Goal: Task Accomplishment & Management: Use online tool/utility

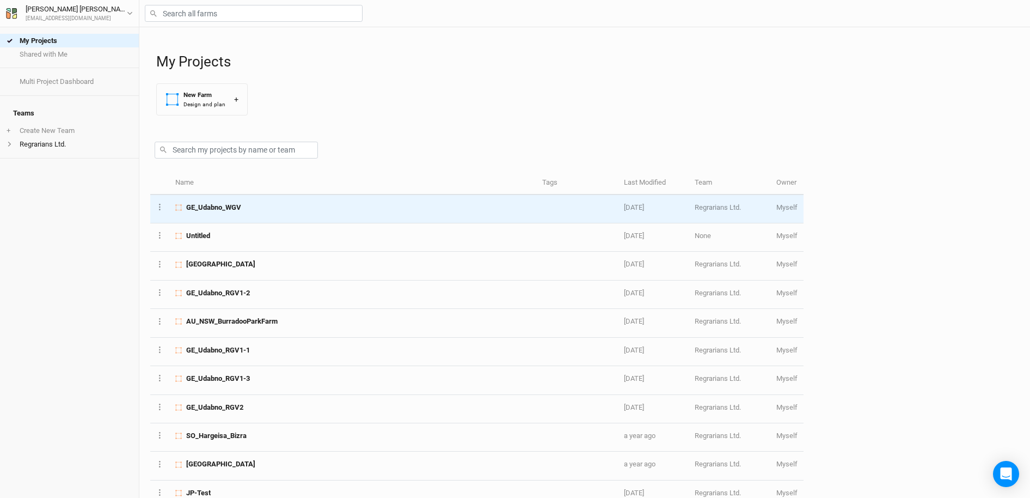
click at [228, 208] on span "GE_Udabno_WGV" at bounding box center [213, 208] width 55 height 10
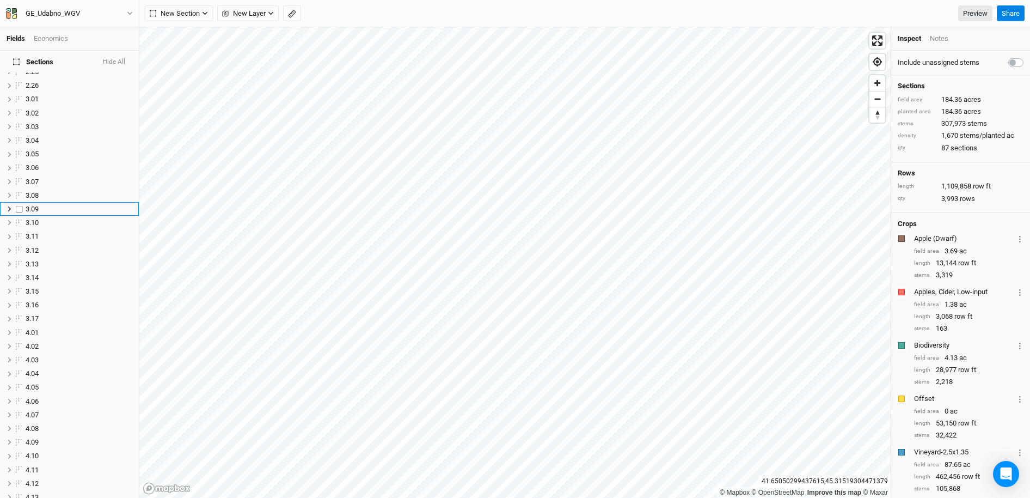
scroll to position [1131, 0]
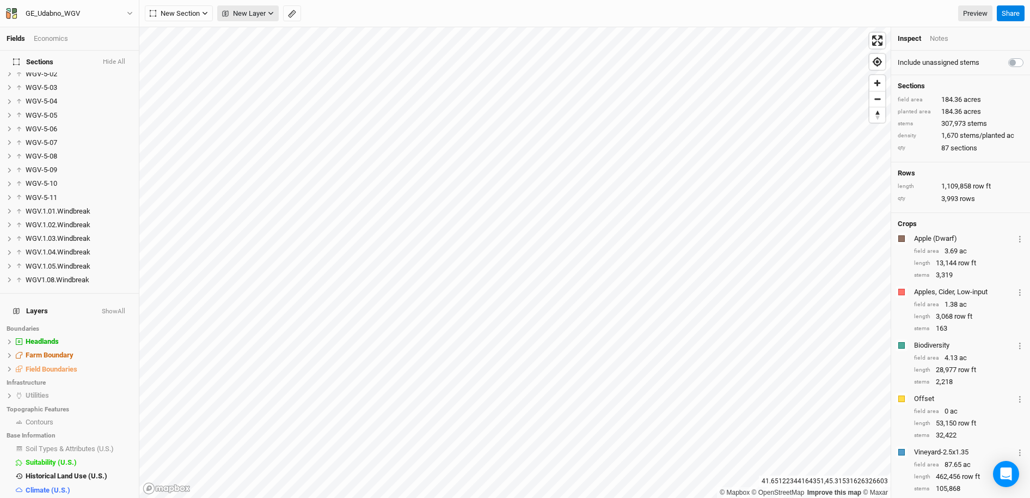
click at [272, 15] on icon "button" at bounding box center [271, 13] width 6 height 6
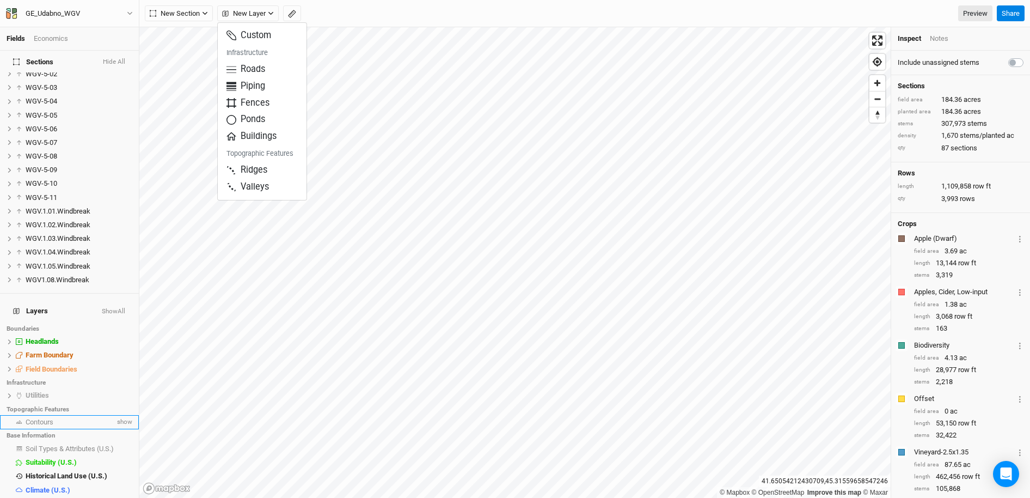
click at [48, 418] on span "Contours" at bounding box center [40, 422] width 28 height 8
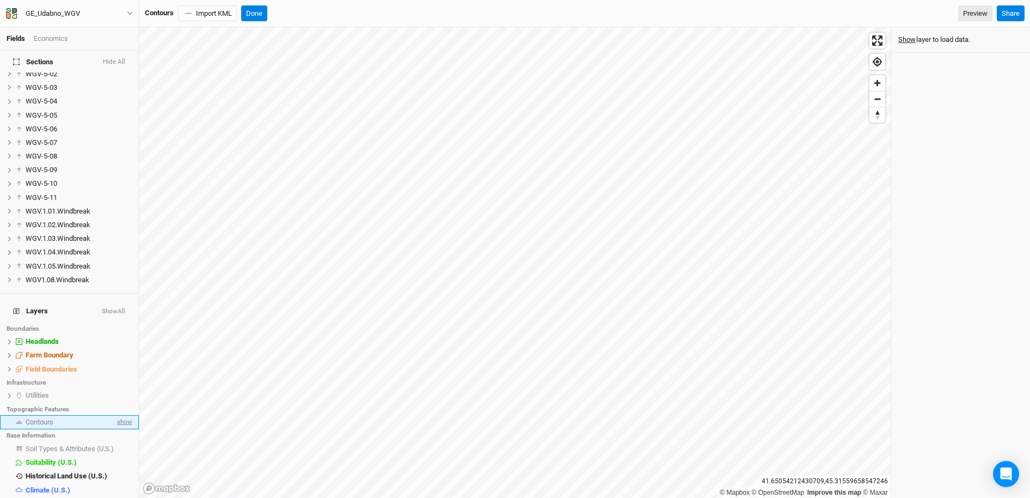
click at [121, 416] on span "show" at bounding box center [123, 423] width 17 height 14
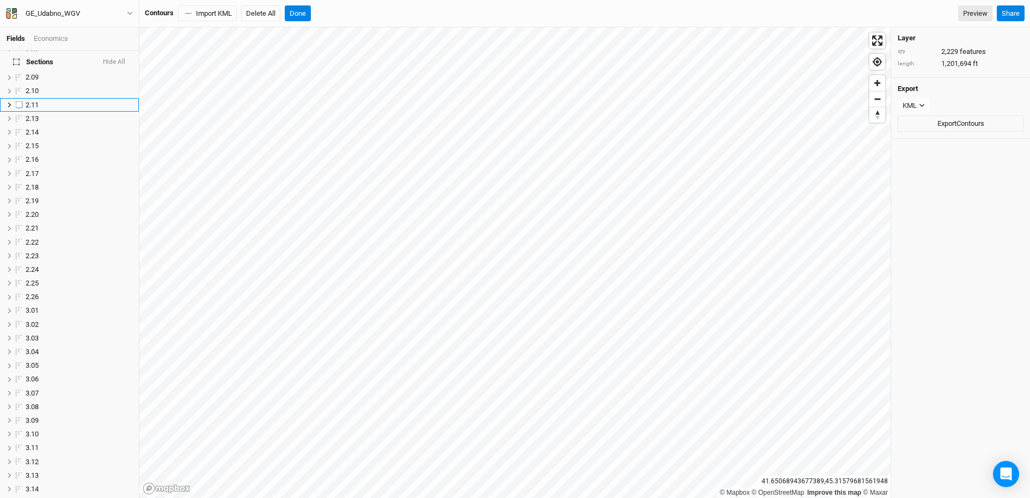
scroll to position [365, 0]
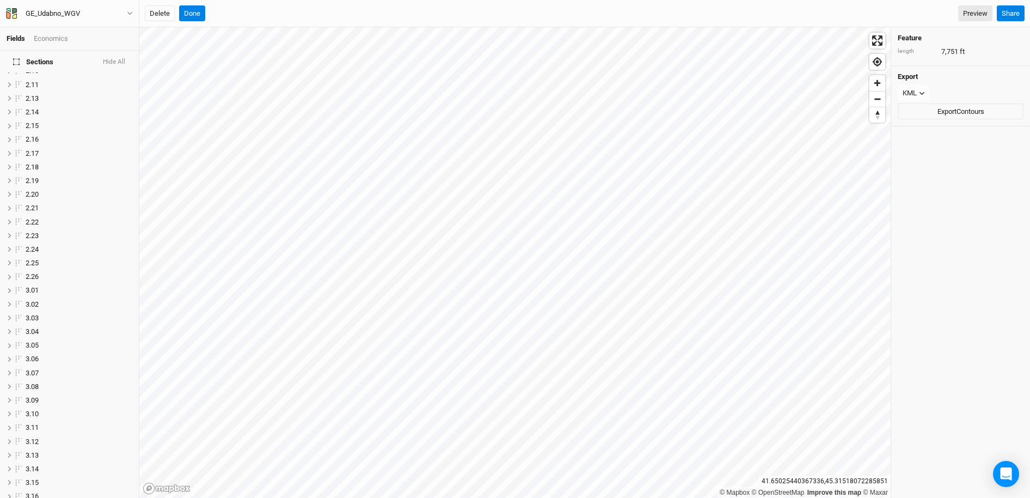
click at [43, 64] on span "Sections" at bounding box center [33, 61] width 40 height 9
click at [190, 18] on button "Done" at bounding box center [192, 13] width 26 height 16
click at [298, 17] on button "Done" at bounding box center [298, 13] width 26 height 16
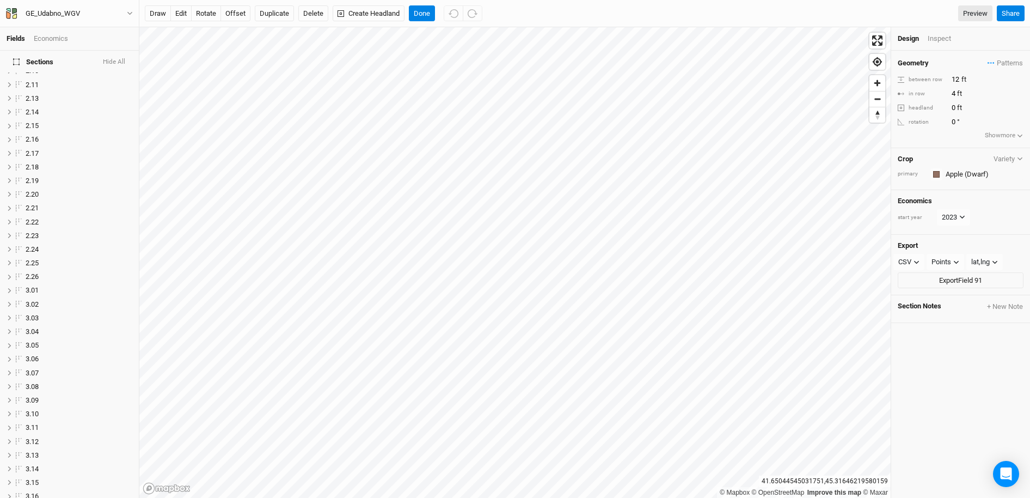
scroll to position [876, 0]
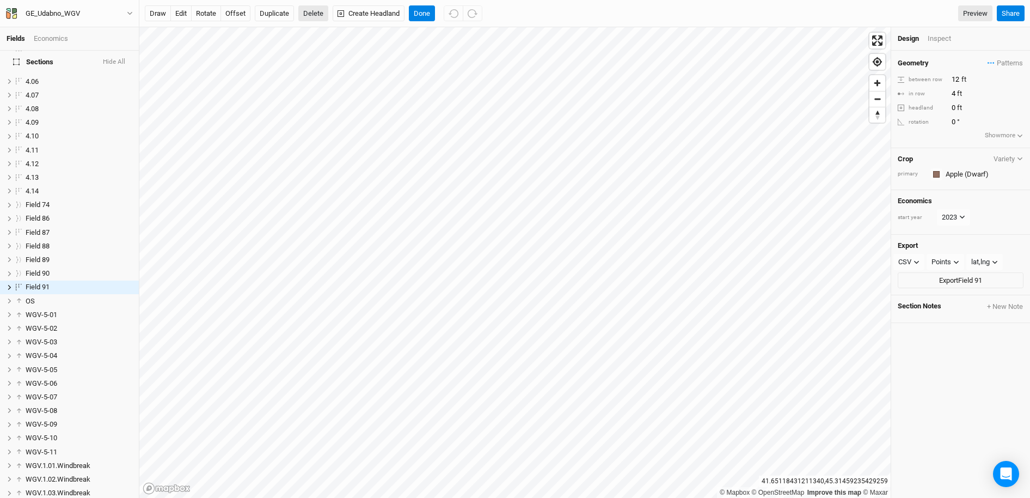
click at [311, 14] on button "Delete" at bounding box center [313, 13] width 30 height 16
click at [330, 14] on button "Confirm" at bounding box center [325, 13] width 34 height 16
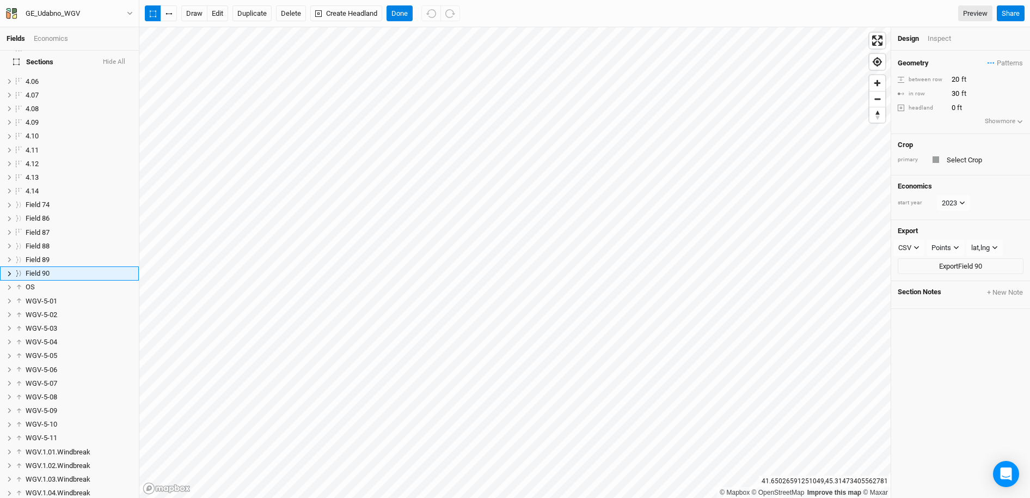
scroll to position [862, 0]
click at [291, 12] on button "Delete" at bounding box center [291, 13] width 30 height 16
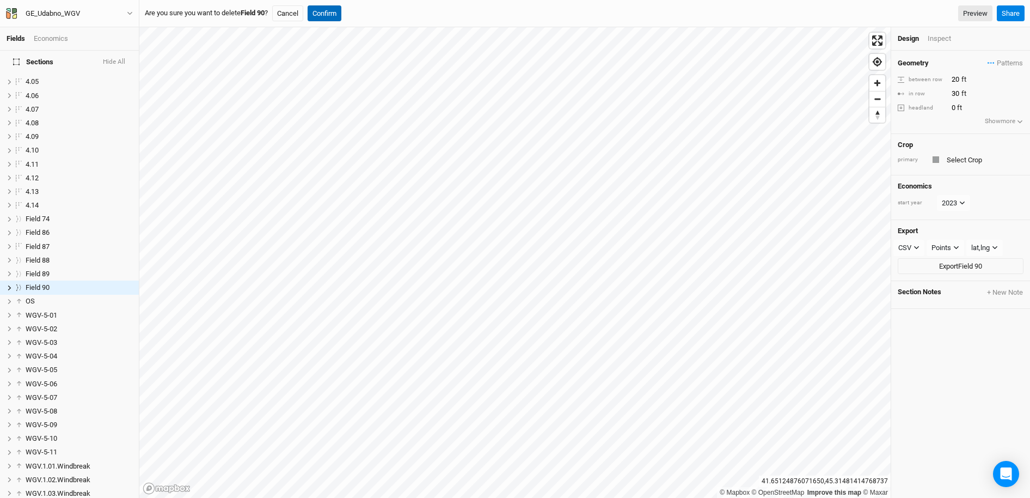
click at [326, 10] on button "Confirm" at bounding box center [325, 13] width 34 height 16
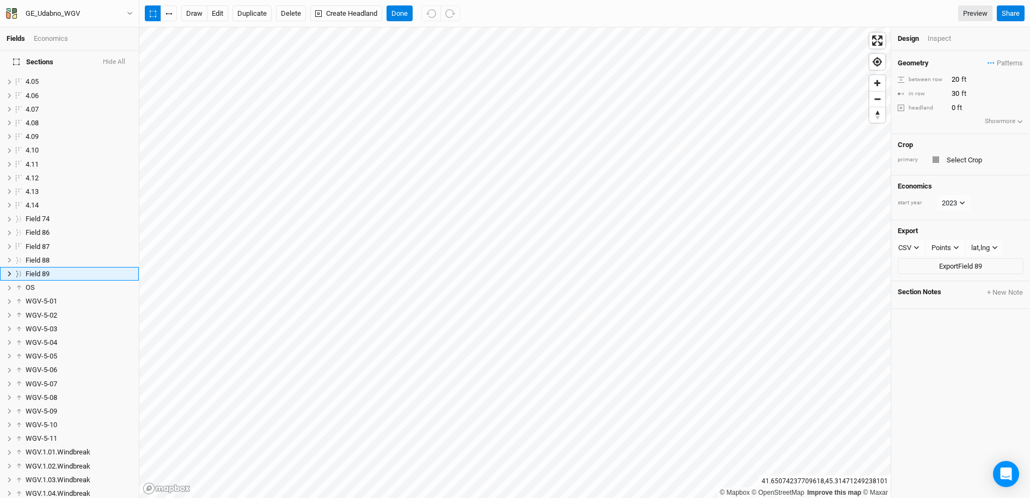
scroll to position [848, 0]
click at [292, 17] on button "Delete" at bounding box center [291, 13] width 30 height 16
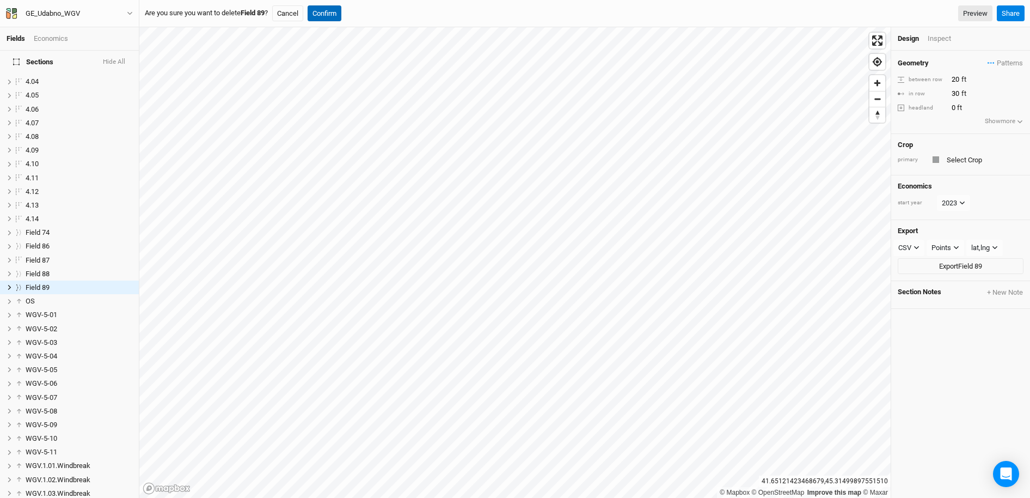
click at [336, 13] on button "Confirm" at bounding box center [325, 13] width 34 height 16
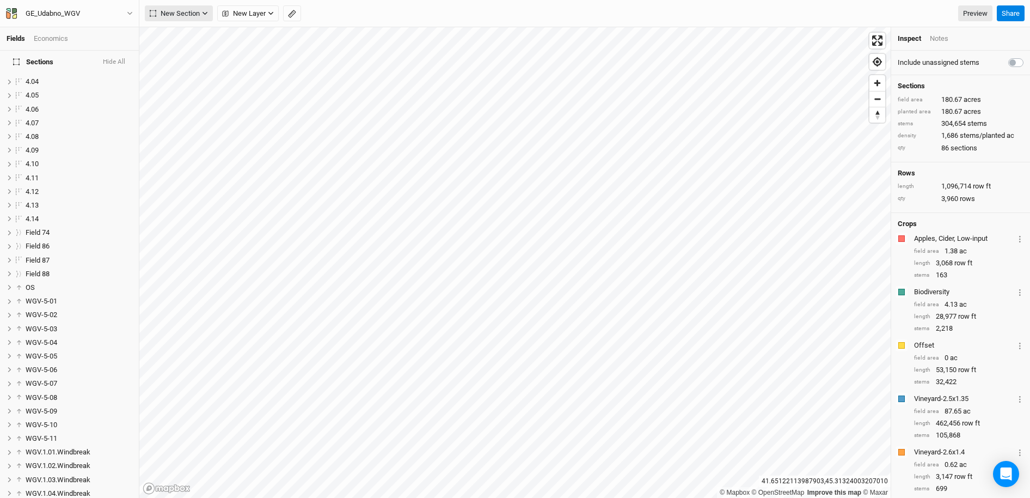
click at [202, 14] on icon "button" at bounding box center [205, 13] width 6 height 6
click at [178, 71] on div "Keyline Beta" at bounding box center [194, 69] width 52 height 13
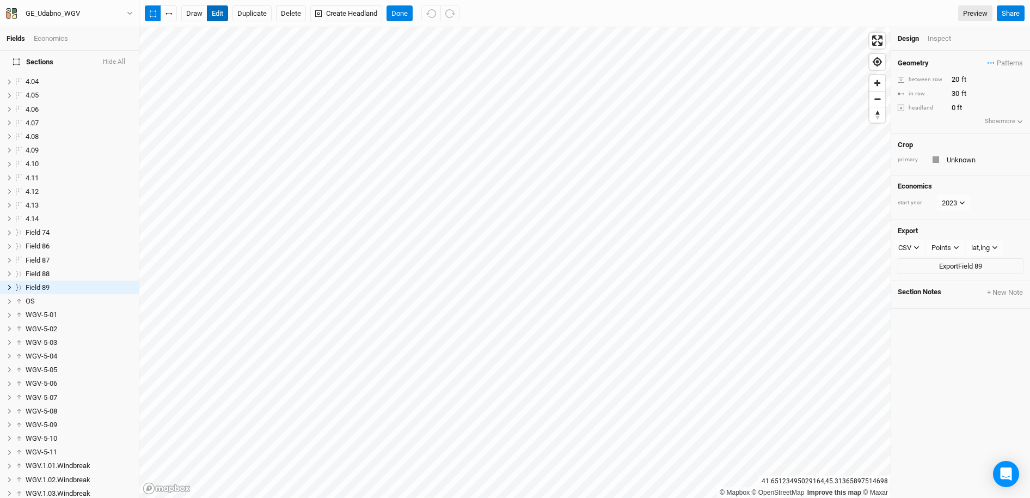
click at [221, 16] on button "edit" at bounding box center [217, 13] width 21 height 16
click at [218, 15] on button "edit" at bounding box center [217, 13] width 21 height 16
click at [400, 10] on button "Done" at bounding box center [400, 13] width 26 height 16
click at [169, 14] on icon "button" at bounding box center [169, 14] width 7 height 2
click at [217, 14] on button "edit" at bounding box center [217, 13] width 21 height 16
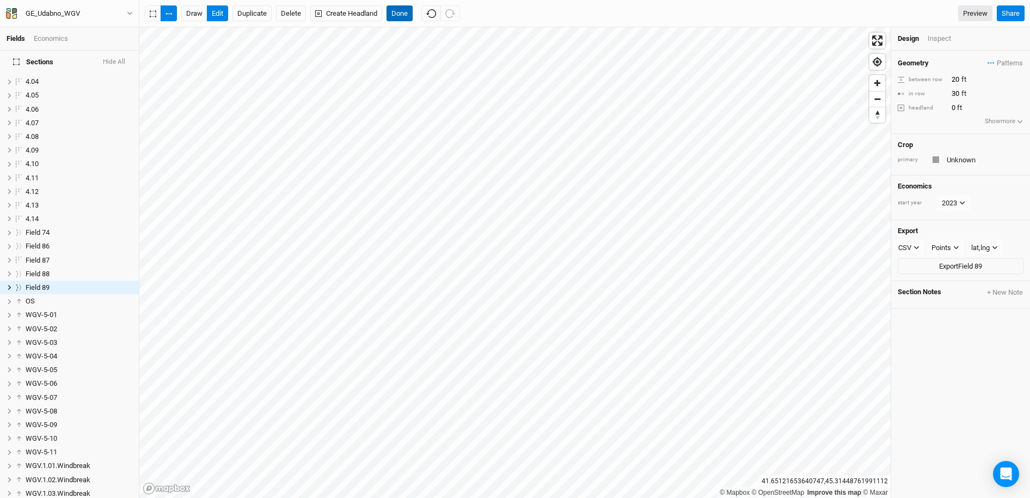
click at [404, 13] on button "Done" at bounding box center [400, 13] width 26 height 16
click at [129, 13] on icon "button" at bounding box center [130, 13] width 6 height 6
click at [102, 88] on button "Metric" at bounding box center [104, 86] width 29 height 16
type input "6.096"
type input "9.144"
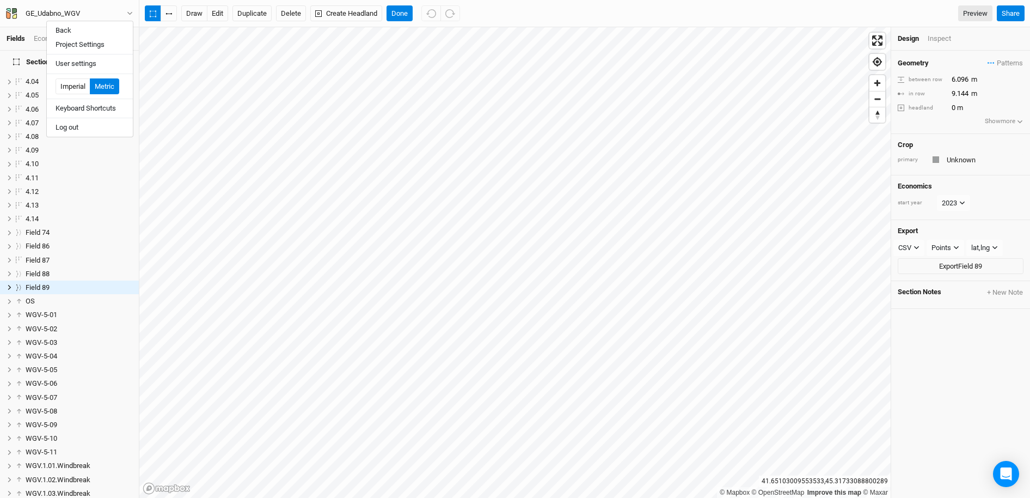
click at [936, 161] on div at bounding box center [936, 159] width 7 height 7
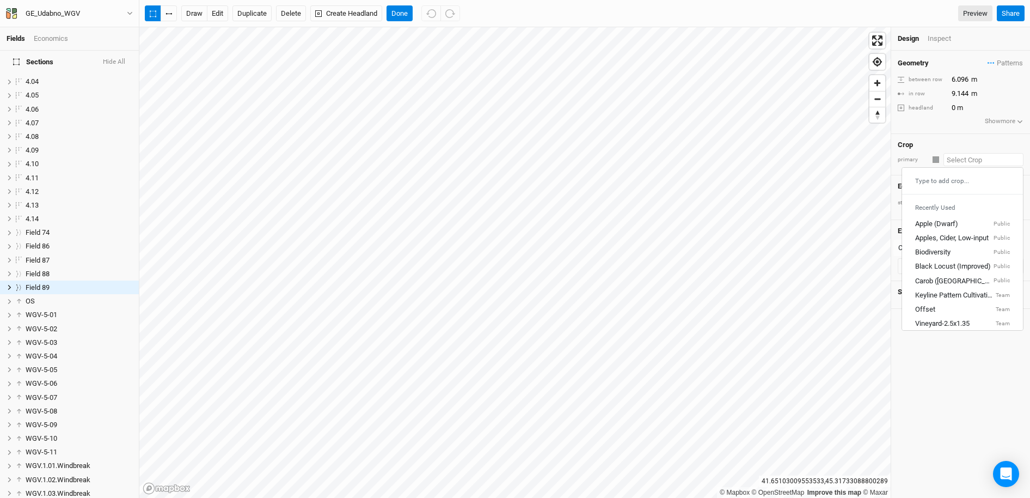
click at [954, 163] on input "text" at bounding box center [984, 159] width 80 height 13
click at [937, 284] on div "Black Locust (CG)" at bounding box center [943, 287] width 56 height 10
type input "Black Locust (CG)"
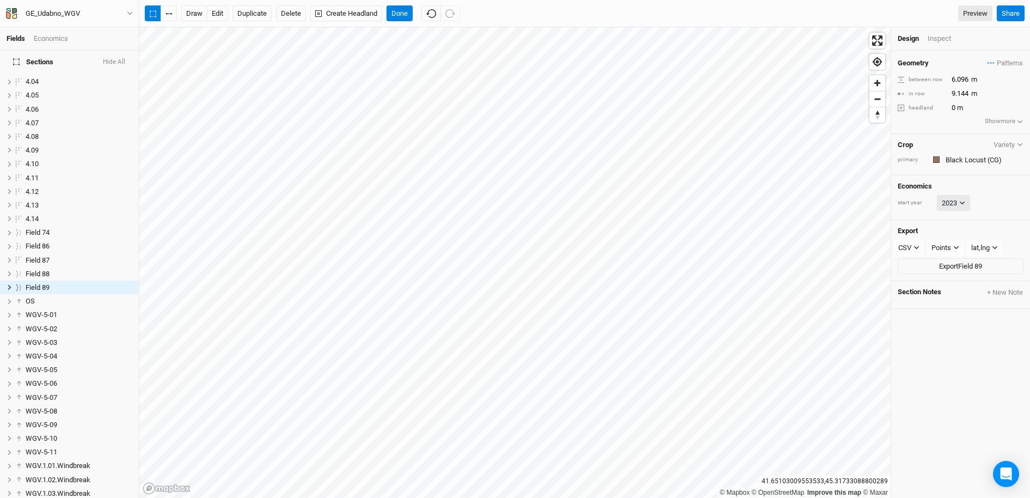
type input "1.8288"
click at [962, 201] on icon at bounding box center [963, 203] width 6 height 6
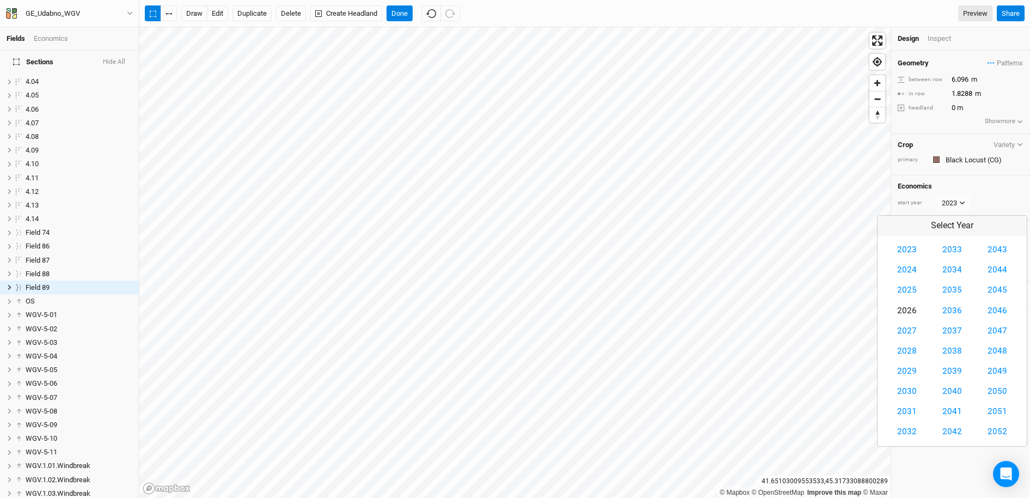
click at [906, 309] on button "2026" at bounding box center [907, 311] width 34 height 20
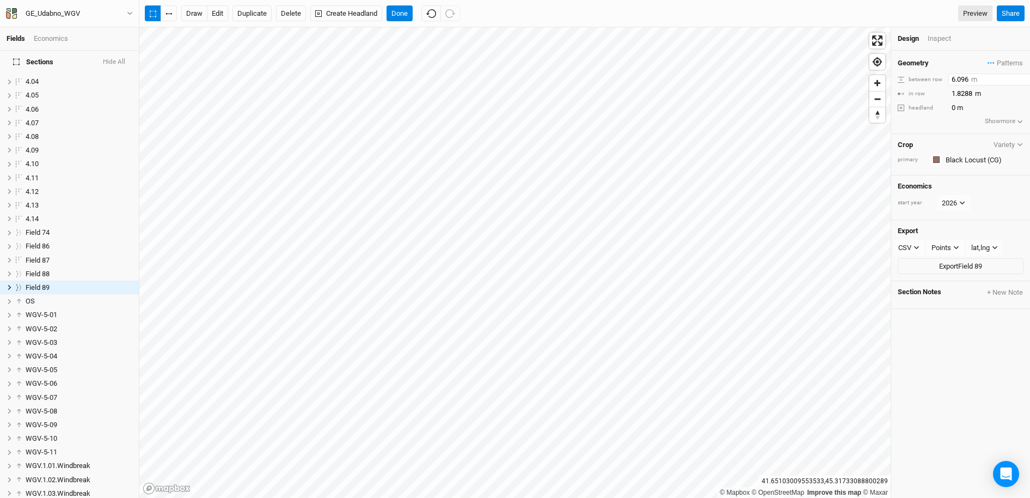
drag, startPoint x: 969, startPoint y: 78, endPoint x: 949, endPoint y: 78, distance: 20.1
click at [949, 78] on input "6.096" at bounding box center [996, 80] width 95 height 12
type input "6"
click at [959, 91] on input "1.8288" at bounding box center [996, 94] width 95 height 12
drag, startPoint x: 975, startPoint y: 94, endPoint x: 941, endPoint y: 95, distance: 33.8
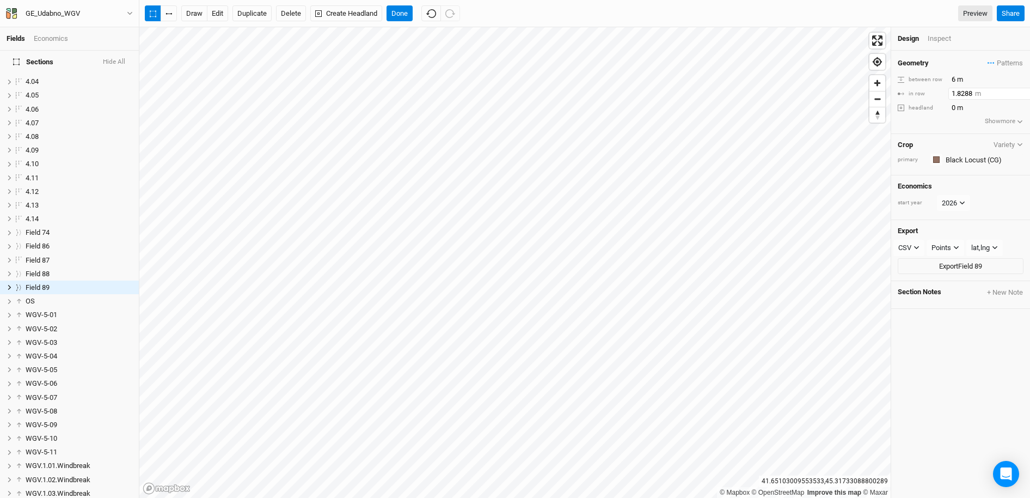
click at [941, 95] on div "in row 1.8288 m" at bounding box center [961, 94] width 126 height 12
type input "4"
click at [999, 124] on button "Show more" at bounding box center [1005, 121] width 40 height 11
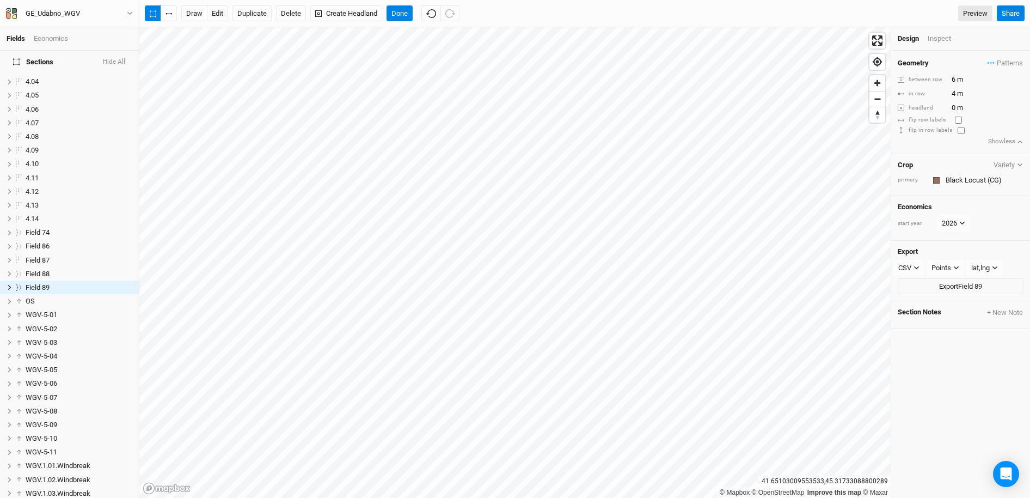
click at [955, 152] on div "Geometry Patterns ＋ New in-row pattern between row 6 m in row 4 m headland 0 m …" at bounding box center [960, 102] width 139 height 103
click at [917, 269] on icon "button" at bounding box center [916, 267] width 5 height 3
click at [918, 355] on span "SHP" at bounding box center [915, 357] width 17 height 13
click at [955, 271] on button "Points" at bounding box center [946, 268] width 38 height 16
click at [951, 308] on span "Rows" at bounding box center [951, 307] width 21 height 13
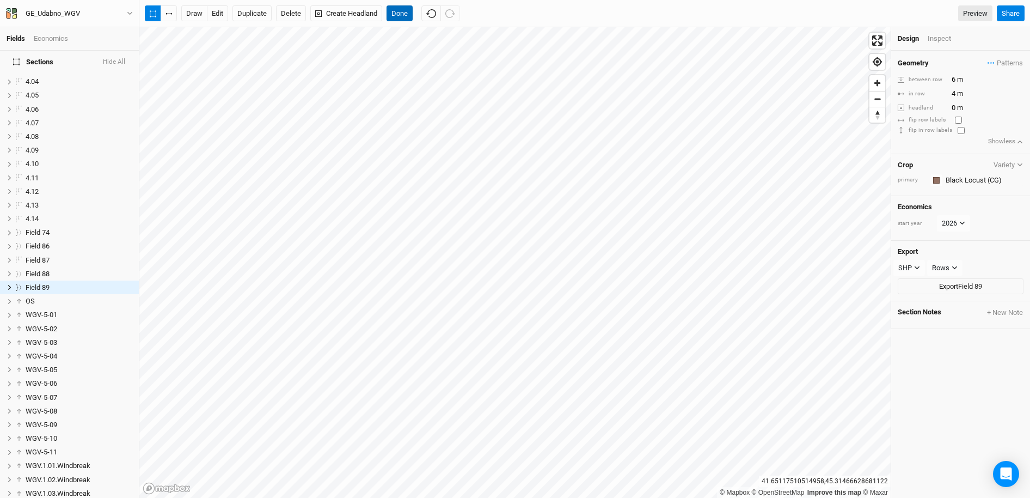
click at [403, 16] on button "Done" at bounding box center [400, 13] width 26 height 16
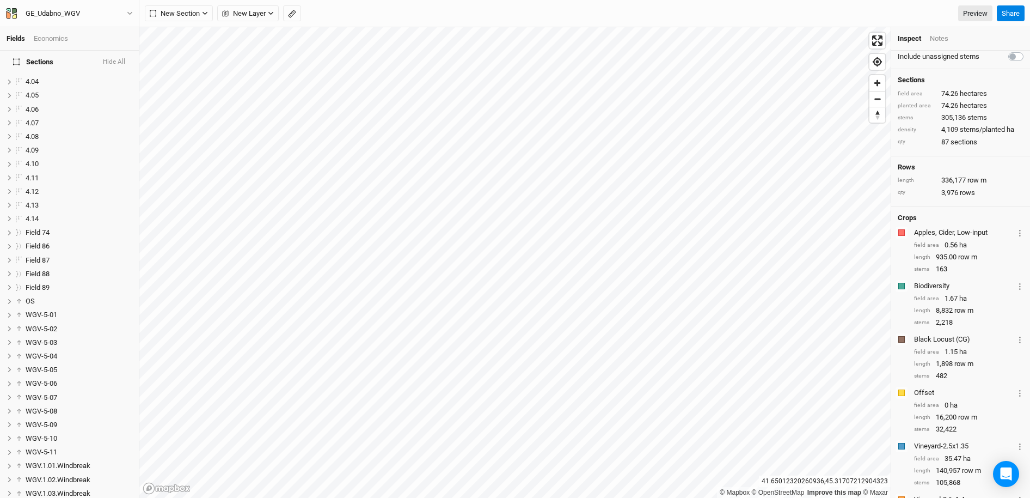
scroll to position [7, 0]
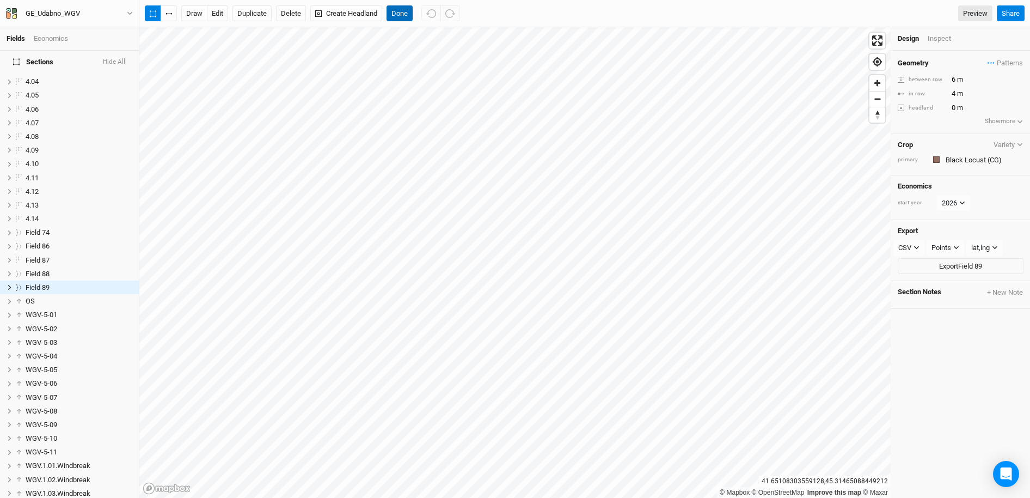
click at [405, 14] on button "Done" at bounding box center [400, 13] width 26 height 16
click at [941, 43] on div "Inspect" at bounding box center [947, 39] width 39 height 10
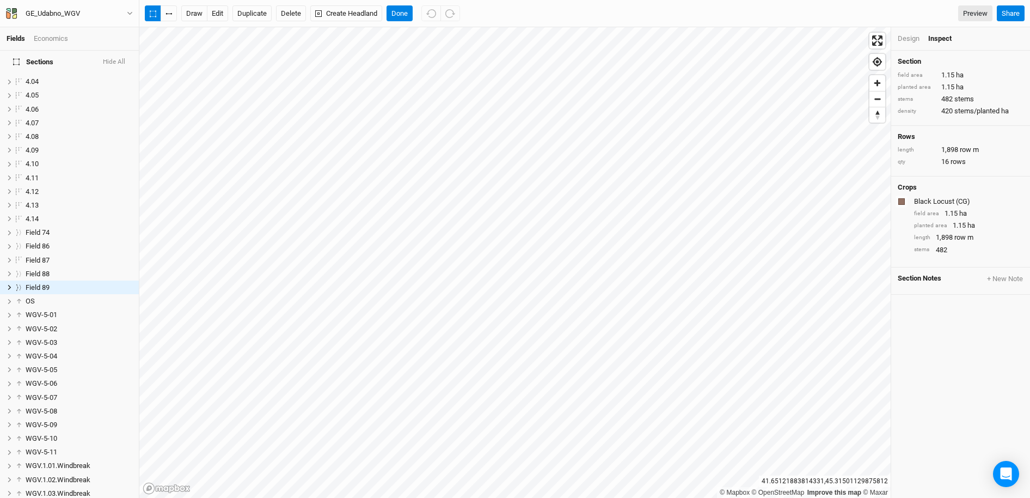
click at [55, 40] on div "Economics" at bounding box center [51, 39] width 34 height 10
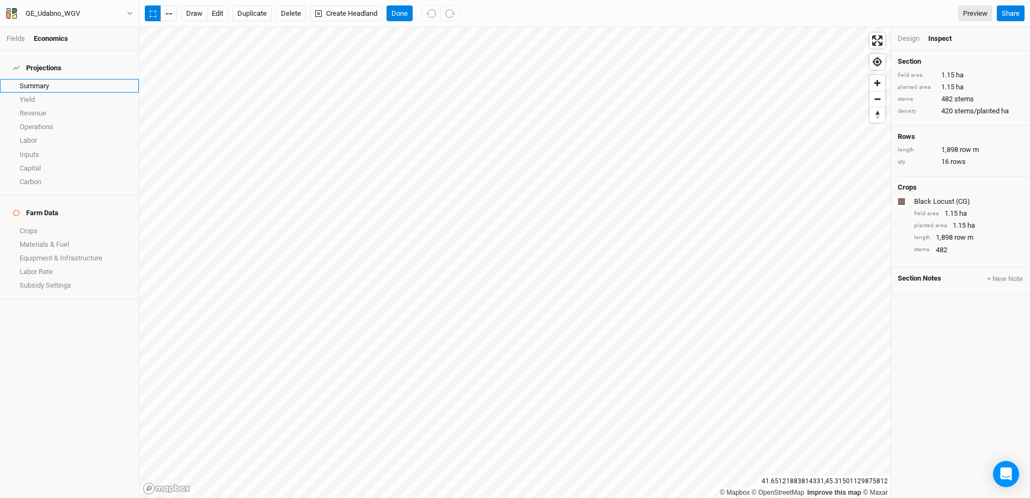
click at [32, 81] on link "Summary" at bounding box center [69, 86] width 139 height 14
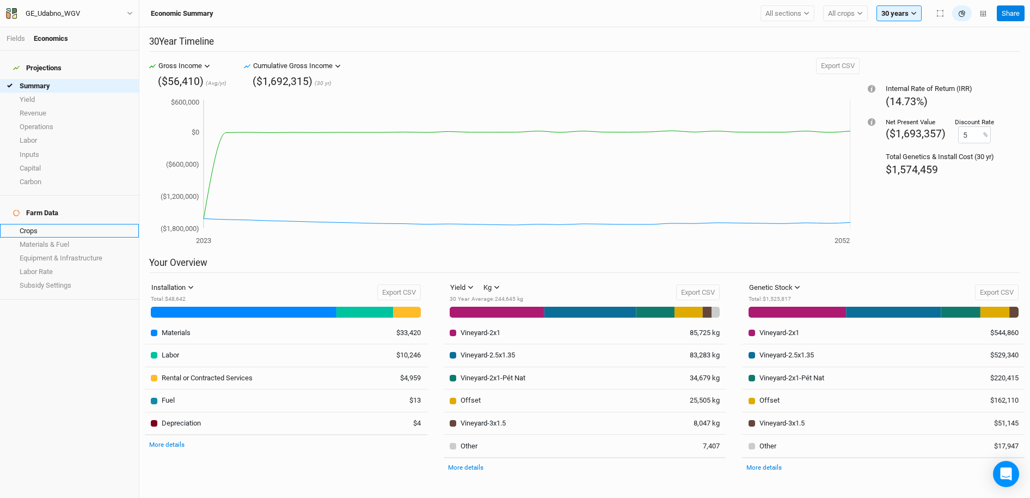
click at [27, 224] on link "Crops" at bounding box center [69, 231] width 139 height 14
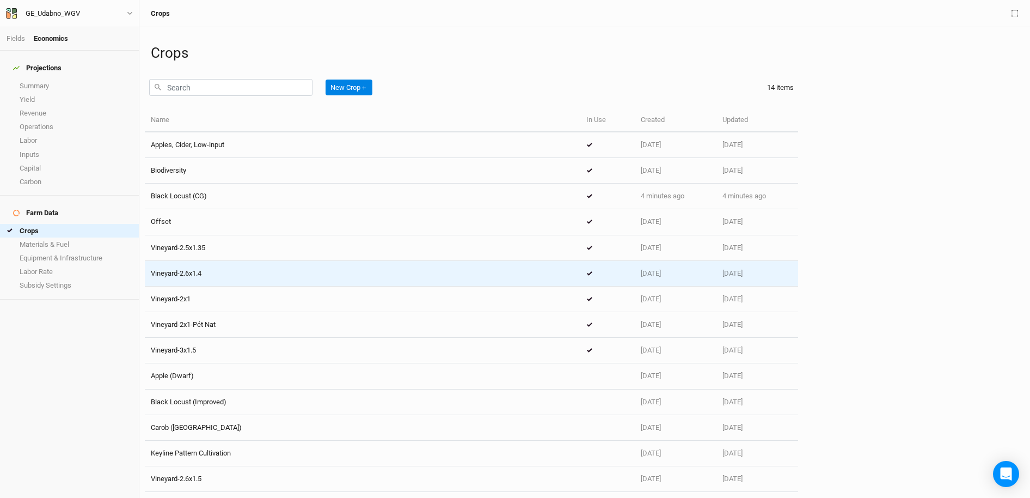
scroll to position [3, 0]
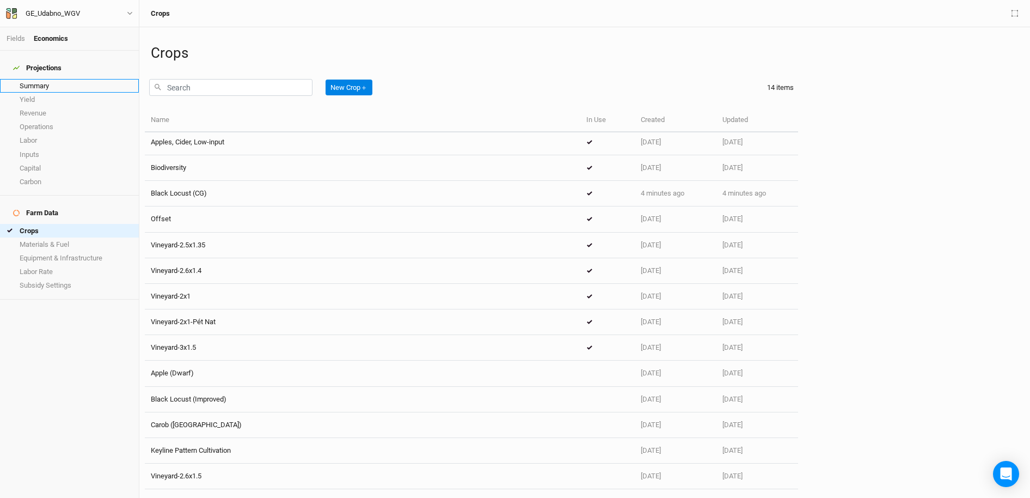
click at [36, 80] on link "Summary" at bounding box center [69, 86] width 139 height 14
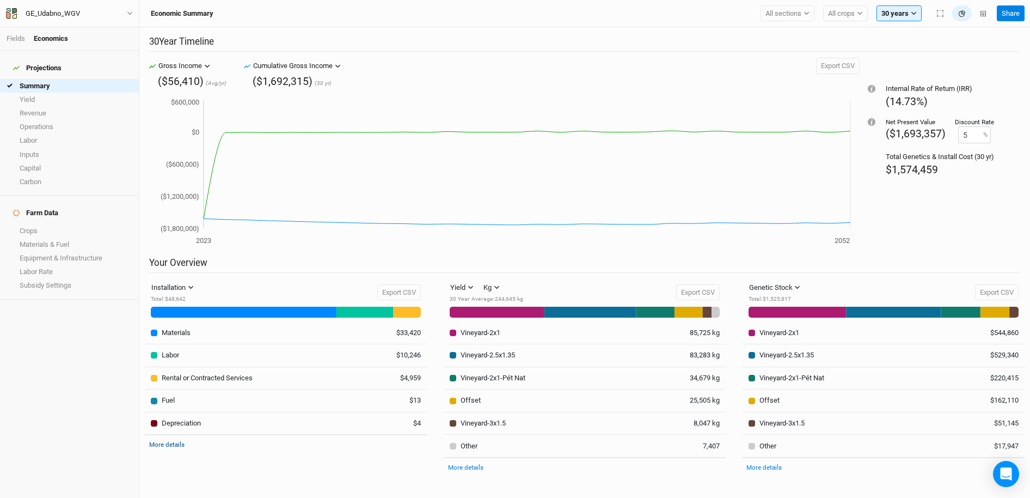
click at [175, 445] on link "More details" at bounding box center [166, 445] width 35 height 8
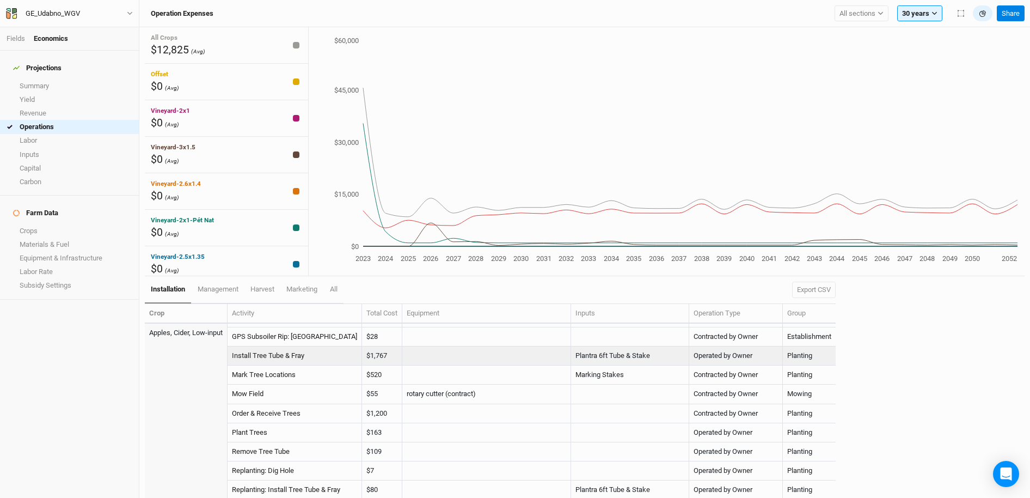
scroll to position [31, 0]
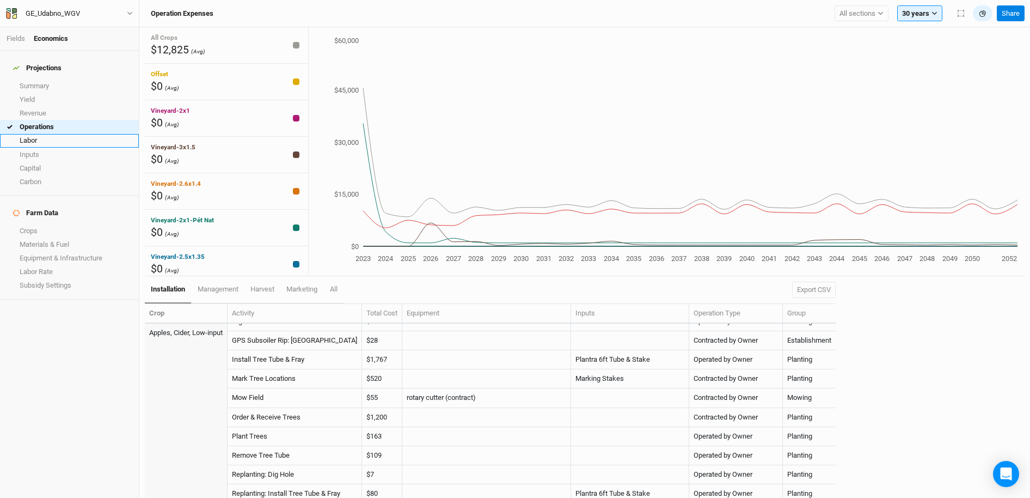
click at [40, 135] on link "Labor" at bounding box center [69, 141] width 139 height 14
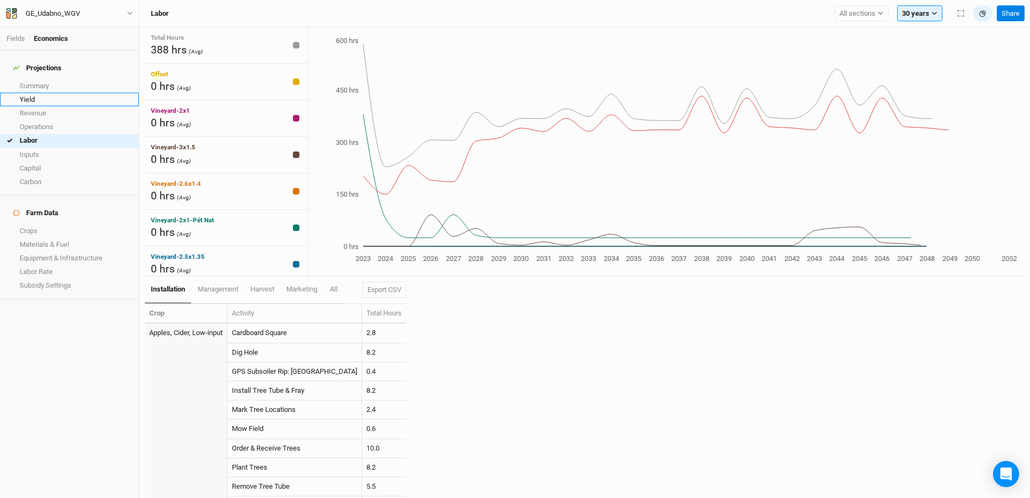
click at [32, 93] on link "Yield" at bounding box center [69, 100] width 139 height 14
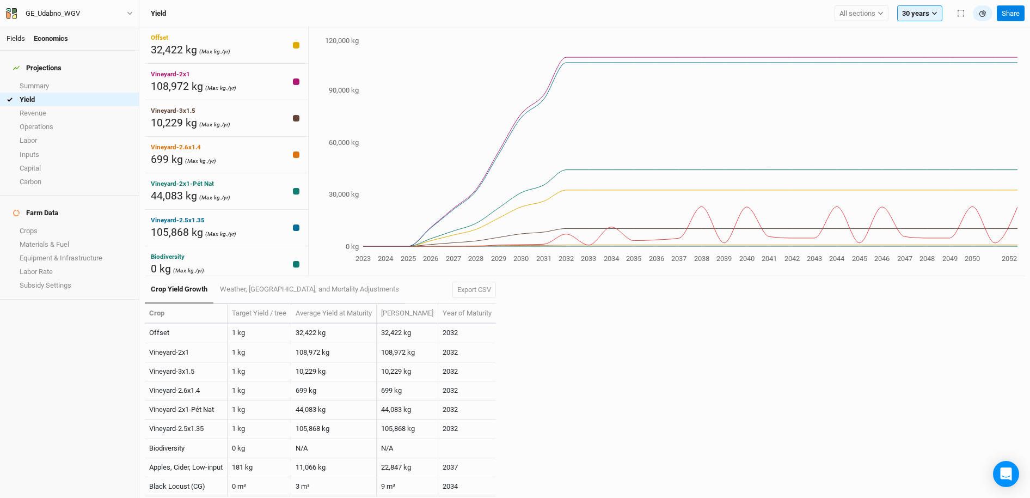
click at [11, 40] on link "Fields" at bounding box center [16, 38] width 19 height 8
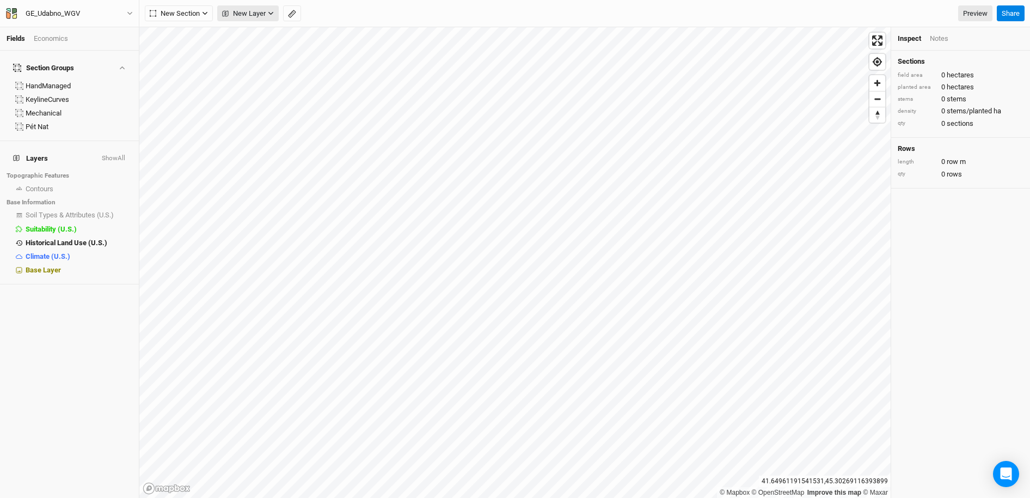
click at [261, 14] on span "New Layer" at bounding box center [244, 13] width 44 height 11
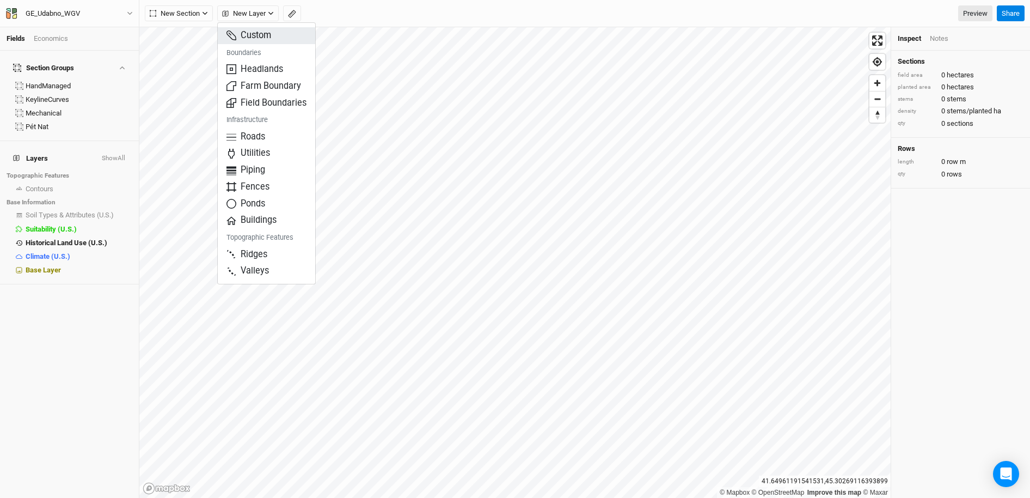
click at [249, 35] on span "Custom" at bounding box center [249, 35] width 45 height 13
